Goal: Task Accomplishment & Management: Complete application form

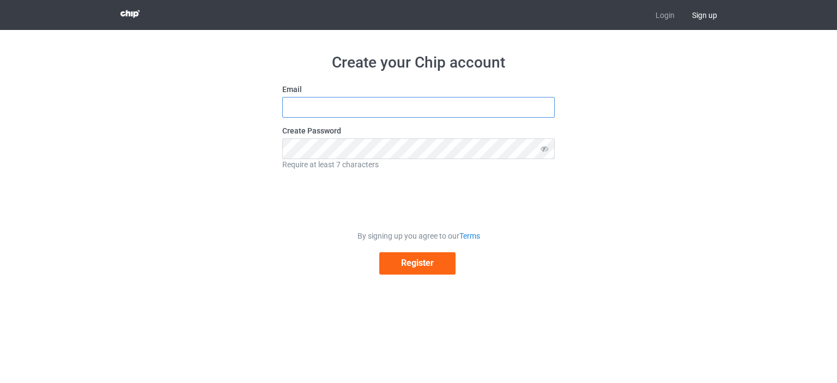
click at [361, 103] on input "text" at bounding box center [418, 107] width 273 height 21
click at [693, 151] on div "Create your Chip account Email Create Password Require at least 7 characters By…" at bounding box center [419, 164] width 614 height 268
click at [353, 102] on input "text" at bounding box center [418, 107] width 273 height 21
paste input "[EMAIL_ADDRESS][DOMAIN_NAME]"
click at [229, 178] on div "Create your Chip account Email [EMAIL_ADDRESS][DOMAIN_NAME] Create Password Req…" at bounding box center [419, 164] width 614 height 268
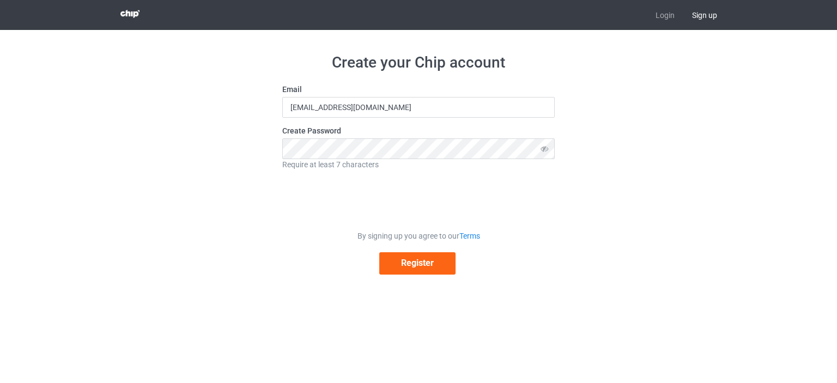
click at [310, 161] on div "Require at least 7 characters" at bounding box center [418, 164] width 273 height 11
drag, startPoint x: 714, startPoint y: 179, endPoint x: 611, endPoint y: 189, distance: 103.5
click at [714, 179] on div "Create your Chip account Email [EMAIL_ADDRESS][DOMAIN_NAME] Create Password Req…" at bounding box center [419, 164] width 614 height 268
click at [399, 256] on button "Register" at bounding box center [417, 263] width 76 height 22
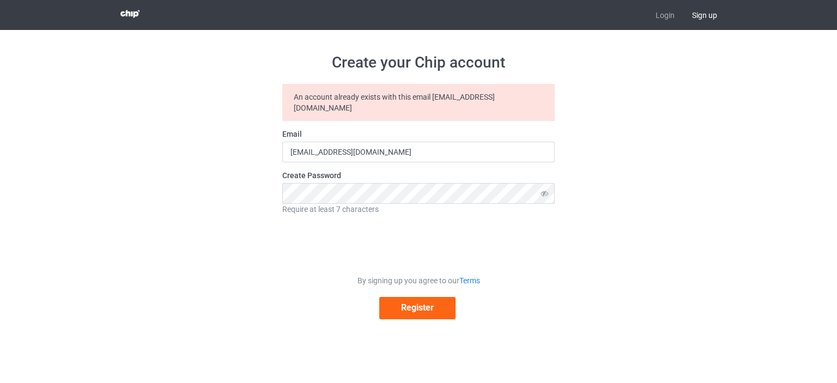
click at [412, 93] on div "An account already exists with this email [EMAIL_ADDRESS][DOMAIN_NAME]" at bounding box center [418, 102] width 273 height 37
click at [405, 77] on div at bounding box center [405, 77] width 0 height 0
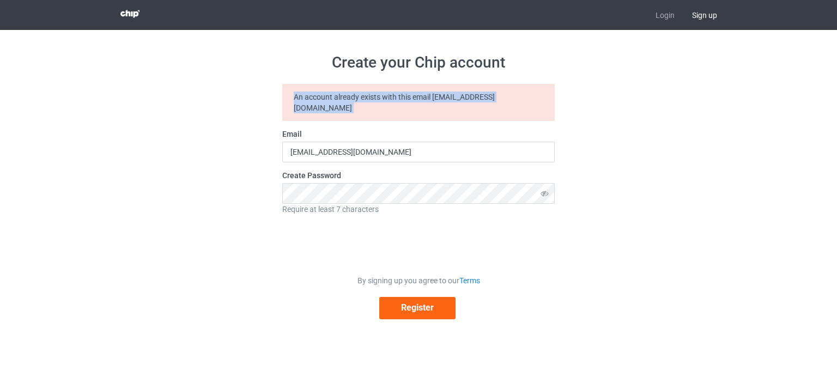
click at [613, 106] on div "Create your Chip account An account already exists with this email [EMAIL_ADDRE…" at bounding box center [419, 186] width 614 height 312
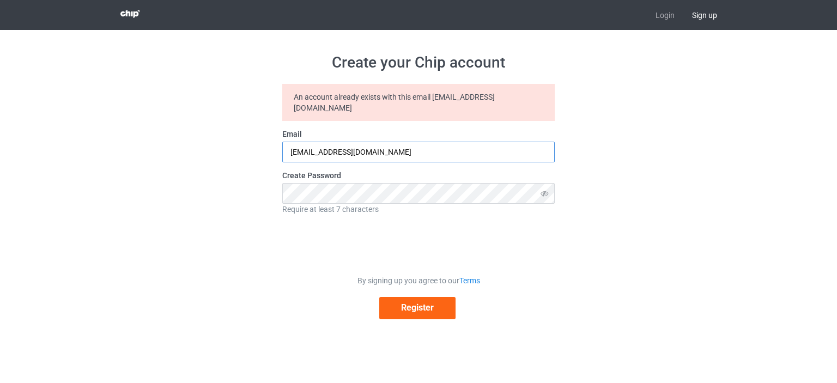
click at [378, 142] on input "[EMAIL_ADDRESS][DOMAIN_NAME]" at bounding box center [418, 152] width 273 height 21
paste input "sandralisalisa504"
type input "[EMAIL_ADDRESS][DOMAIN_NAME]"
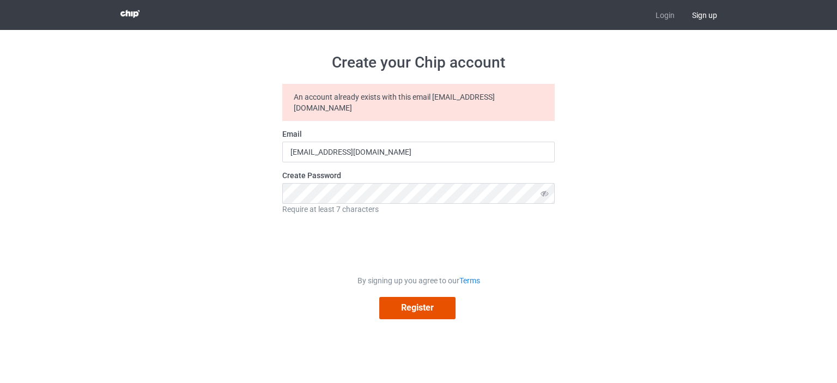
click at [419, 308] on button "Register" at bounding box center [417, 308] width 76 height 22
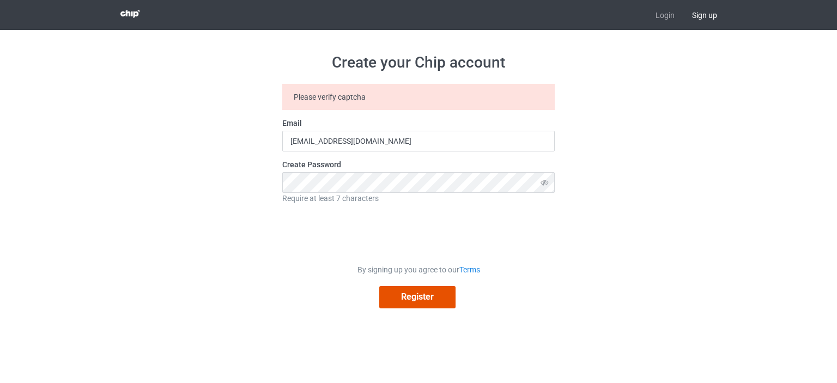
click at [420, 304] on button "Register" at bounding box center [417, 297] width 76 height 22
